Goal: Information Seeking & Learning: Learn about a topic

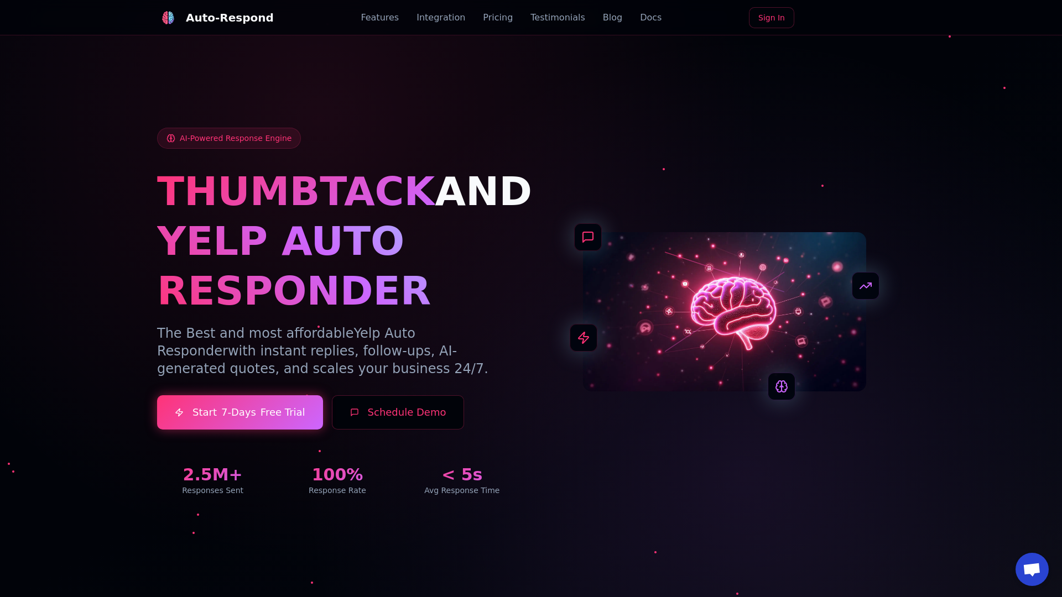
click at [603, 18] on link "Blog" at bounding box center [612, 17] width 19 height 13
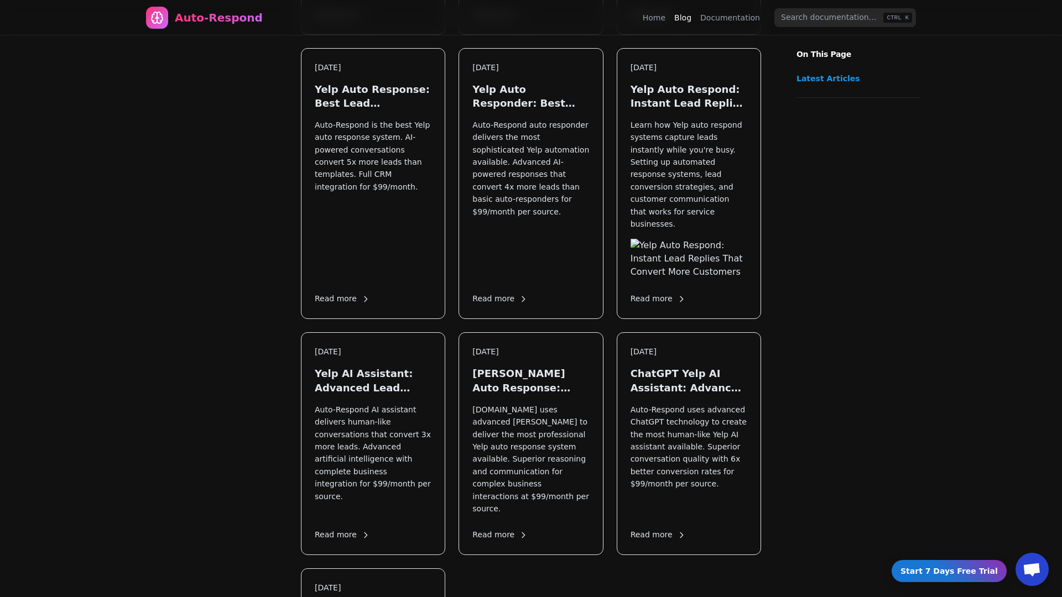
scroll to position [1469, 0]
